Goal: Information Seeking & Learning: Check status

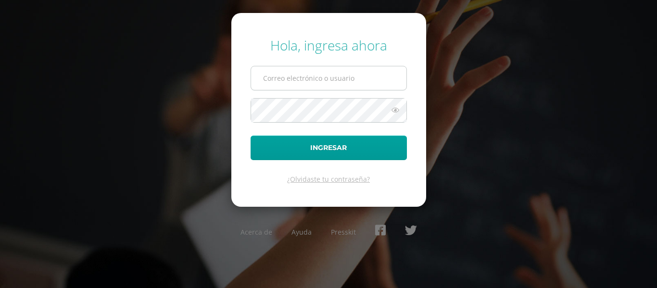
click at [298, 77] on input "text" at bounding box center [328, 78] width 155 height 24
type input "2452142@insarycristovive.edu.gt"
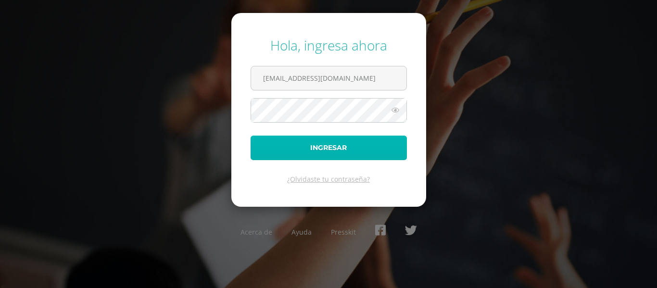
click at [376, 149] on button "Ingresar" at bounding box center [329, 148] width 156 height 25
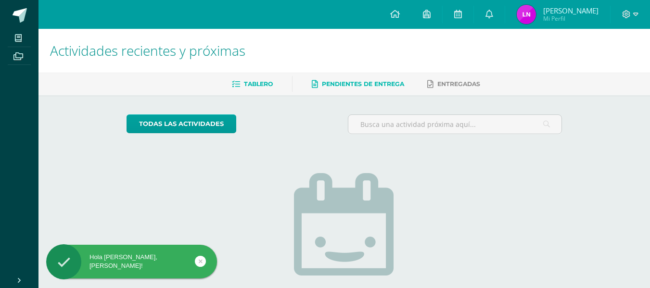
click at [373, 89] on link "Pendientes de entrega" at bounding box center [358, 83] width 92 height 15
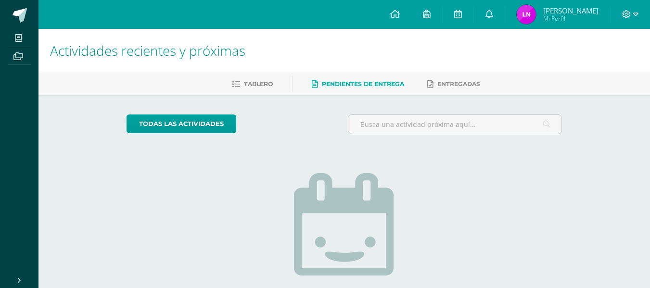
click at [536, 8] on img at bounding box center [525, 14] width 19 height 19
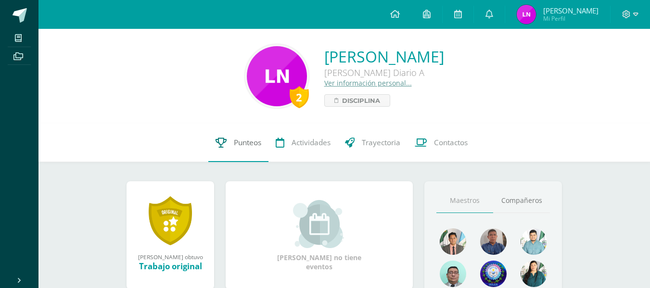
click at [252, 136] on link "Punteos" at bounding box center [238, 143] width 60 height 38
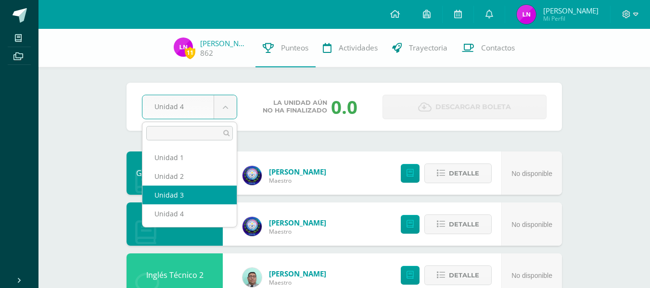
select select "Unidad 3"
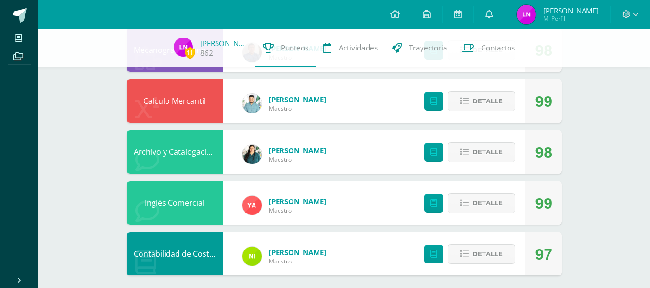
scroll to position [334, 0]
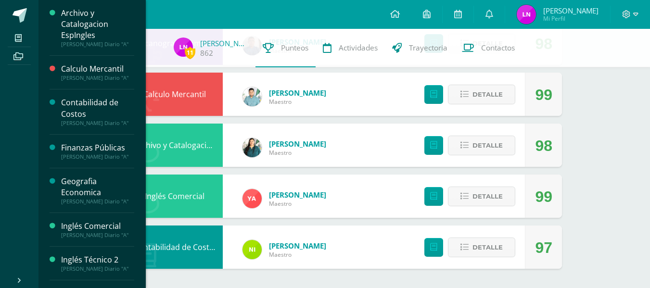
click at [71, 33] on div "Archivo y Catalogacion EspIngles" at bounding box center [97, 24] width 73 height 33
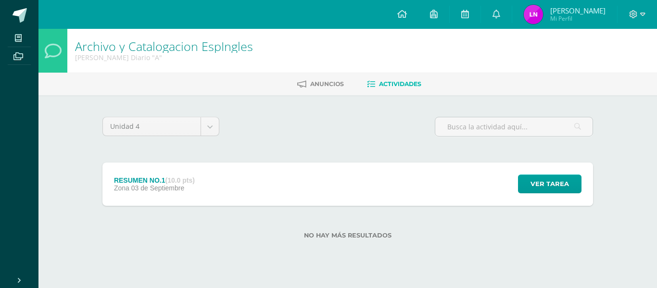
click at [184, 182] on strong "(10.0 pts)" at bounding box center [179, 180] width 29 height 8
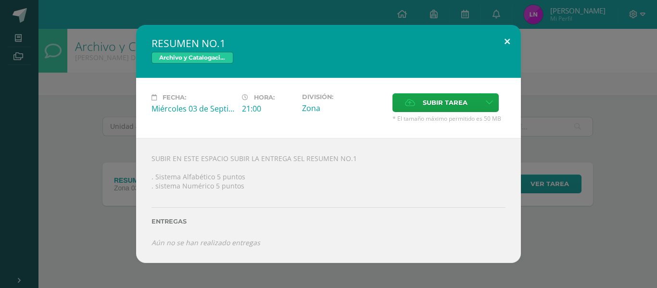
click at [508, 41] on button at bounding box center [506, 41] width 27 height 33
